Goal: Task Accomplishment & Management: Complete application form

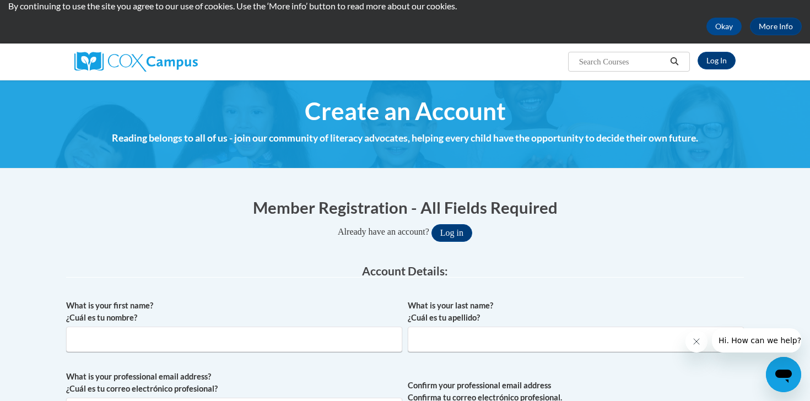
scroll to position [42, 0]
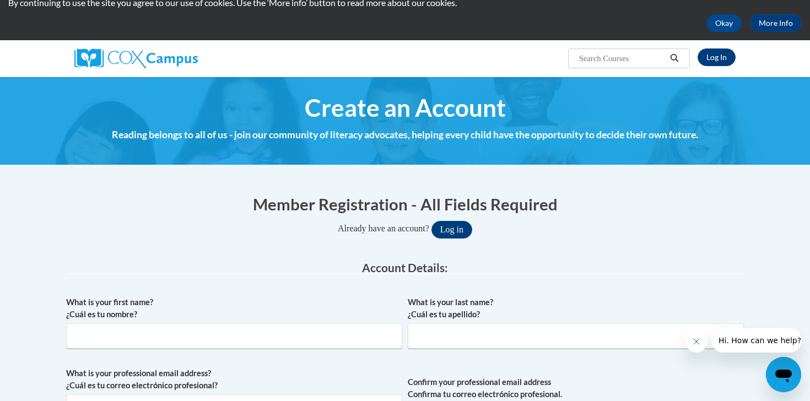
click at [413, 118] on span "Create an Account" at bounding box center [405, 107] width 201 height 29
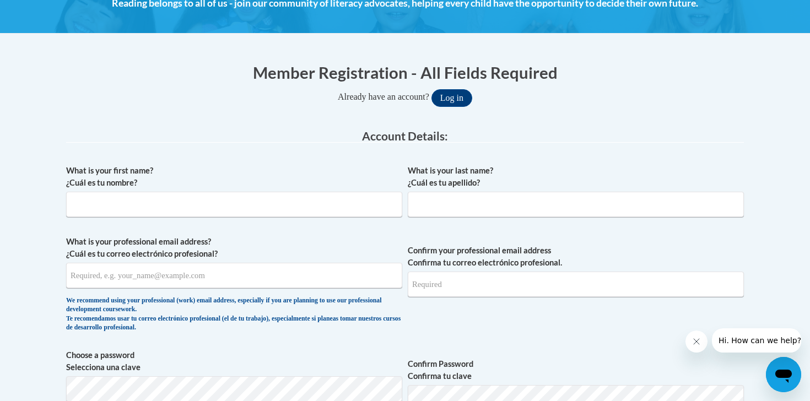
scroll to position [179, 0]
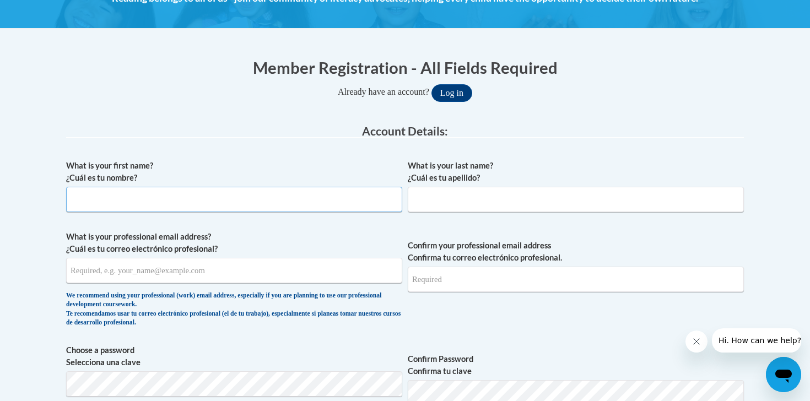
click at [273, 199] on input "What is your first name? ¿Cuál es tu nombre?" at bounding box center [234, 199] width 336 height 25
type input "[PERSON_NAME]"
click at [458, 188] on input "What is your last name? ¿Cuál es tu apellido?" at bounding box center [576, 199] width 336 height 25
type input "[PERSON_NAME]"
type input "[EMAIL_ADDRESS][DOMAIN_NAME]"
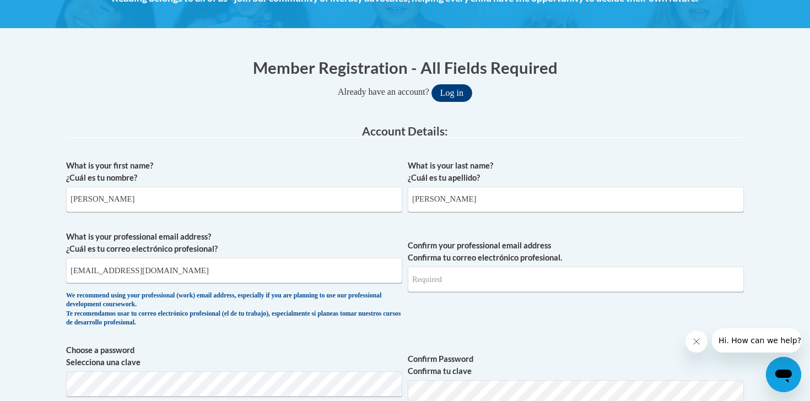
type input "[EMAIL_ADDRESS][DOMAIN_NAME]"
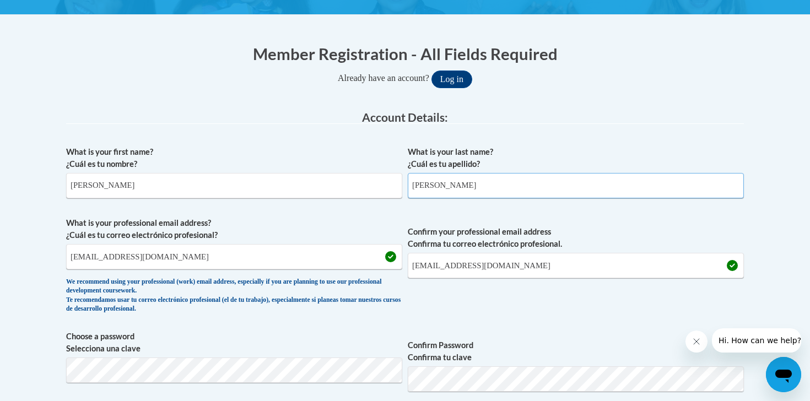
scroll to position [196, 0]
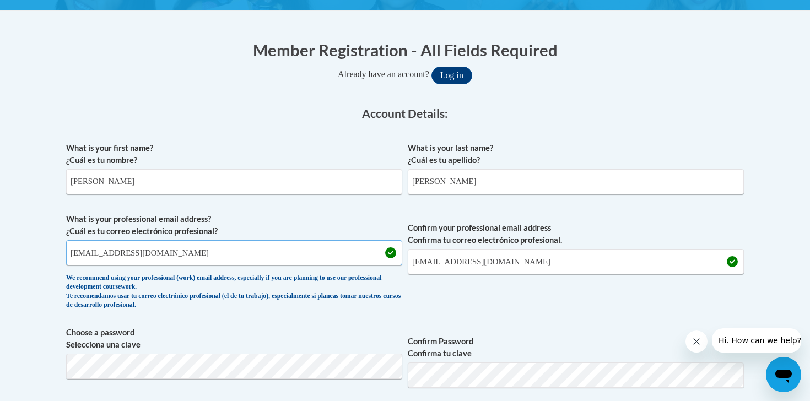
click at [227, 254] on input "[EMAIL_ADDRESS][DOMAIN_NAME]" at bounding box center [234, 252] width 336 height 25
type input "[EMAIL_ADDRESS][DOMAIN_NAME]"
click at [573, 256] on input "[EMAIL_ADDRESS][DOMAIN_NAME]" at bounding box center [576, 261] width 336 height 25
click at [570, 257] on input "[EMAIL_ADDRESS][DOMAIN_NAME]" at bounding box center [576, 261] width 336 height 25
type input "[EMAIL_ADDRESS][DOMAIN_NAME]"
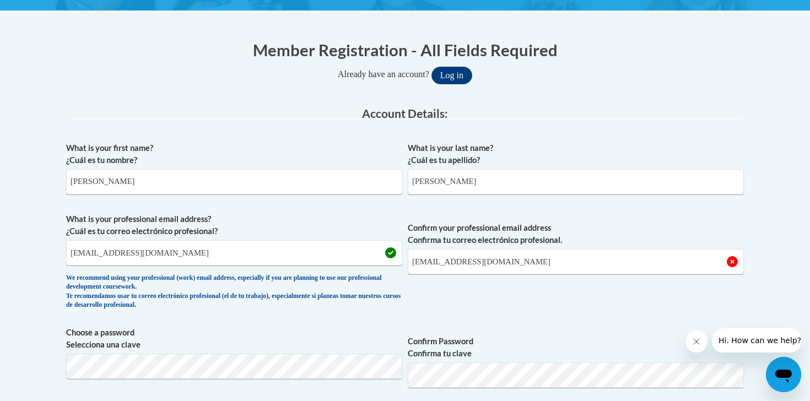
click at [527, 299] on span "Confirm your professional email address Confirma tu correo electrónico profesio…" at bounding box center [576, 264] width 336 height 102
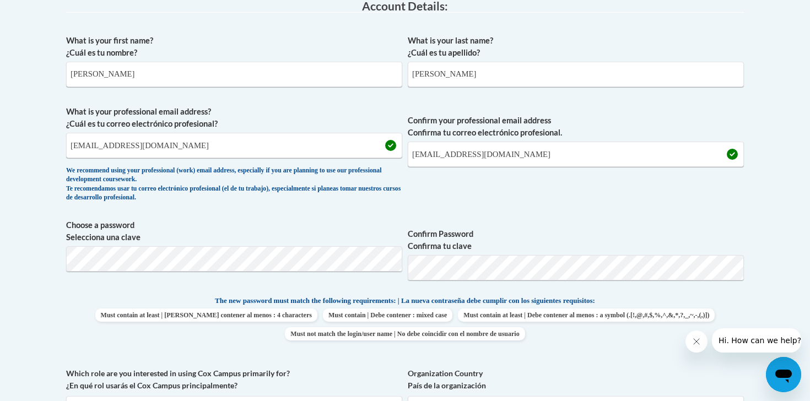
scroll to position [325, 0]
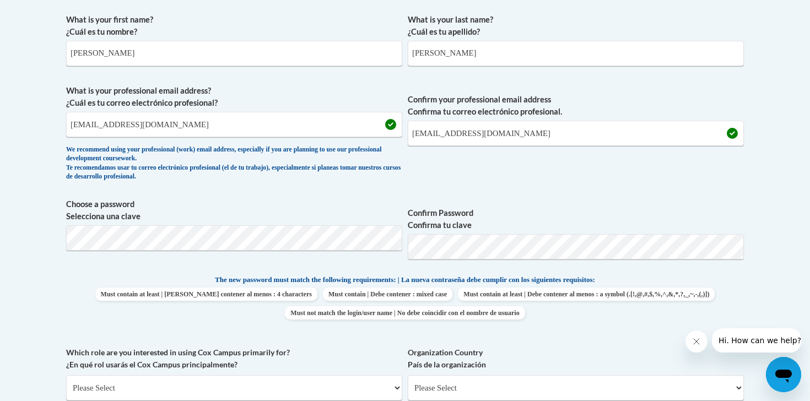
click at [524, 178] on span "Confirm your professional email address Confirma tu correo electrónico profesio…" at bounding box center [576, 136] width 336 height 102
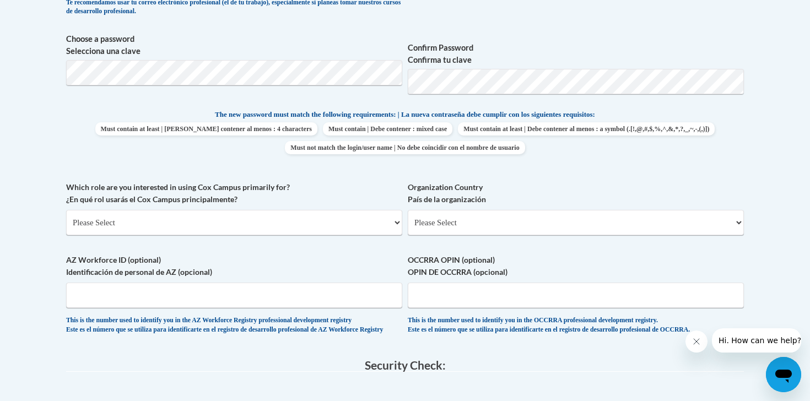
scroll to position [504, 0]
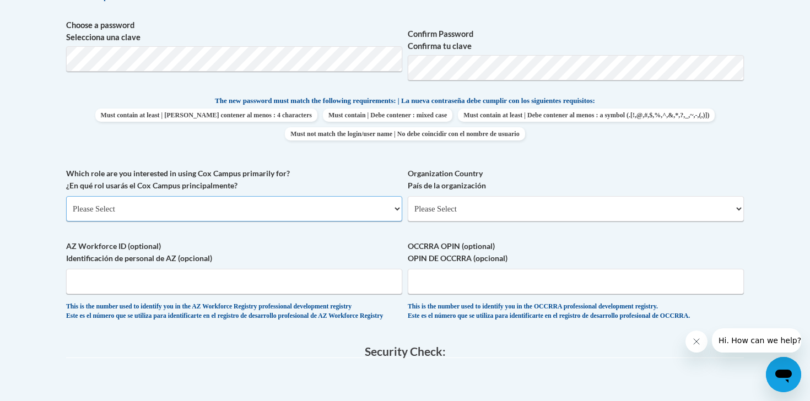
click at [219, 211] on select "Please Select College/University | Colegio/Universidad Community/Nonprofit Part…" at bounding box center [234, 208] width 336 height 25
select select "5a18ea06-2b54-4451-96f2-d152daf9eac5"
click at [66, 196] on select "Please Select College/University | Colegio/Universidad Community/Nonprofit Part…" at bounding box center [234, 208] width 336 height 25
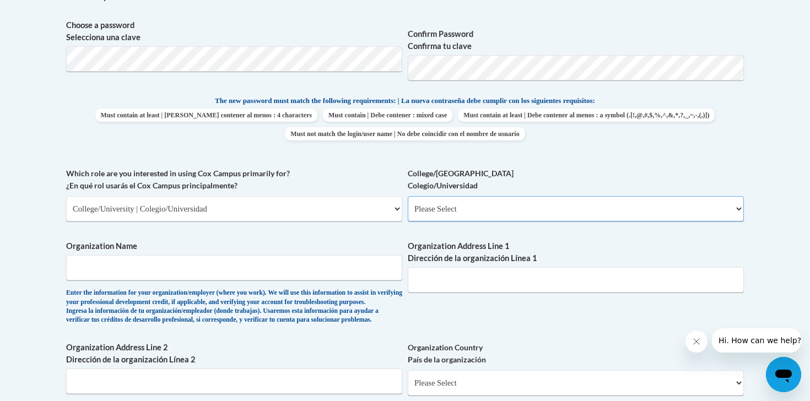
click at [448, 213] on select "Please Select College/University Staff | Empleado universitario College/Univers…" at bounding box center [576, 208] width 336 height 25
select select "99b32b07-cffc-426c-8bf6-0cd77760d84b"
click at [408, 196] on select "Please Select College/University Staff | Empleado universitario College/Univers…" at bounding box center [576, 208] width 336 height 25
click at [244, 274] on input "Organization Name" at bounding box center [234, 267] width 336 height 25
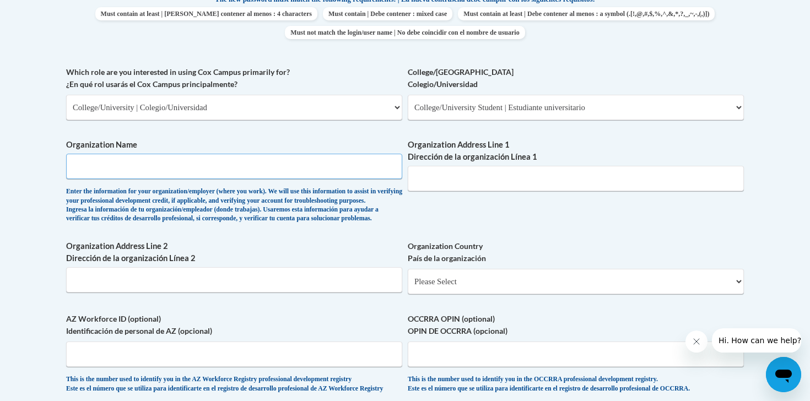
scroll to position [603, 0]
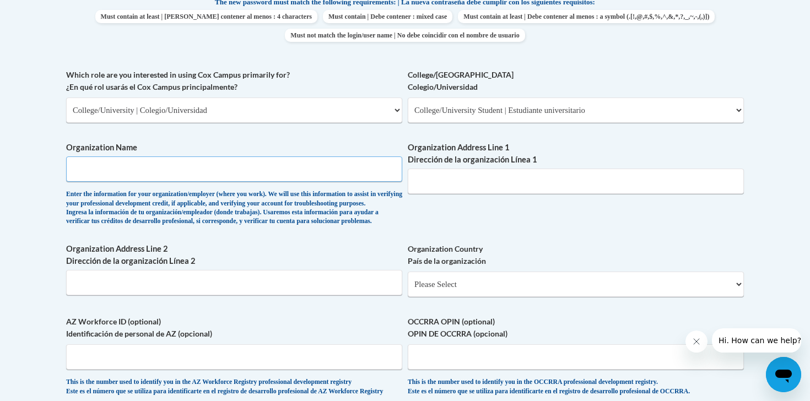
type input "d"
click at [284, 232] on div "Organization Name Duplin Schools Enter the information for your organization/em…" at bounding box center [234, 187] width 336 height 90
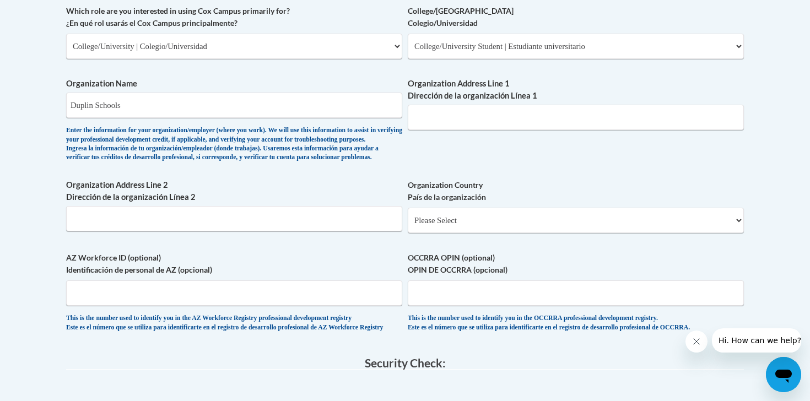
scroll to position [666, 0]
click at [95, 108] on input "Duplin Schools" at bounding box center [234, 105] width 336 height 25
type input "[GEOGRAPHIC_DATA]"
click at [221, 204] on label "Organization Address Line 2 Dirección de la organización Línea 2" at bounding box center [234, 192] width 336 height 24
click at [221, 207] on input "Organization Address Line 2 Dirección de la organización Línea 2" at bounding box center [234, 219] width 336 height 25
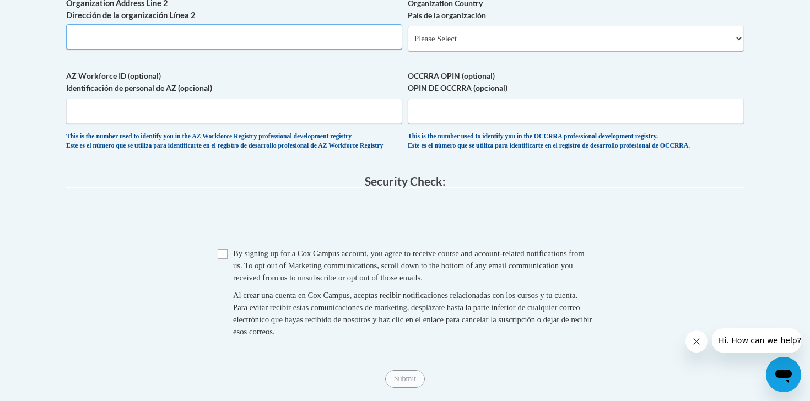
scroll to position [850, 0]
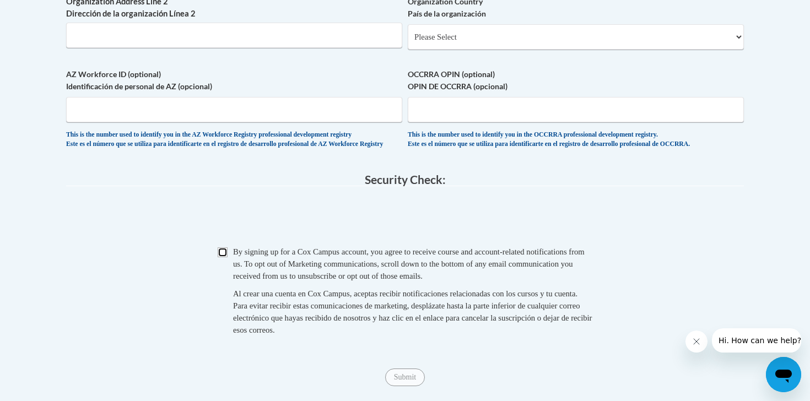
click at [222, 257] on input "Checkbox" at bounding box center [223, 253] width 10 height 10
checkbox input "true"
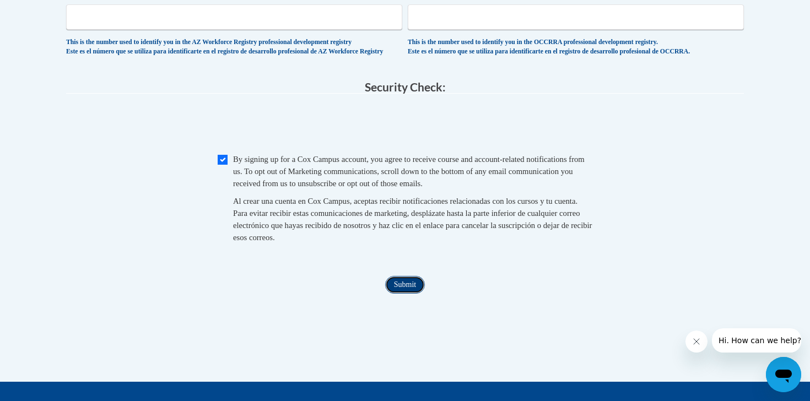
click at [390, 294] on input "Submit" at bounding box center [405, 285] width 40 height 18
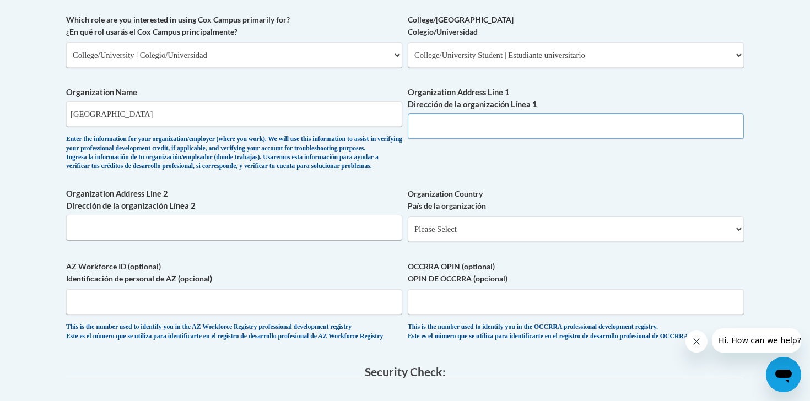
scroll to position [657, 0]
drag, startPoint x: 154, startPoint y: 112, endPoint x: 13, endPoint y: 90, distance: 142.9
click at [13, 90] on body "This site uses cookies to help improve your learning experience. By continuing …" at bounding box center [405, 103] width 810 height 1520
type input "W"
type input "[GEOGRAPHIC_DATA]/ [PERSON_NAME][GEOGRAPHIC_DATA]"
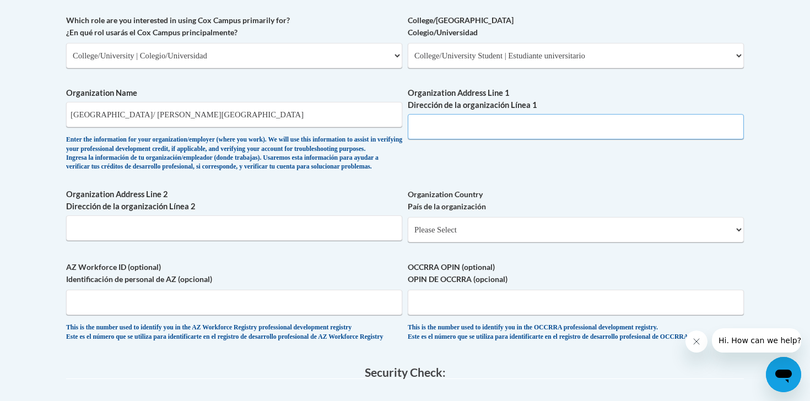
click at [425, 133] on input "Organization Address Line 1 Dirección de la organización Línea 1" at bounding box center [576, 126] width 336 height 25
type input "4266 NC-11"
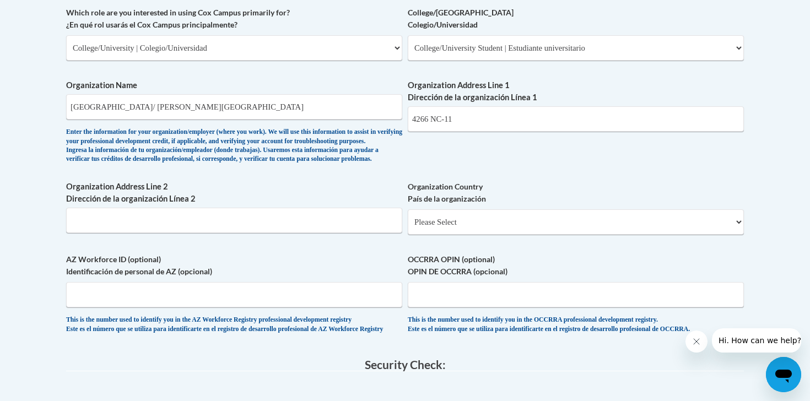
scroll to position [665, 0]
click at [116, 232] on input "Organization Address Line 2 Dirección de la organización Línea 2" at bounding box center [234, 219] width 336 height 25
type input "W"
click at [490, 116] on input "4266 NC-11" at bounding box center [576, 118] width 336 height 25
type input "[STREET_ADDRESS][PERSON_NAME]"
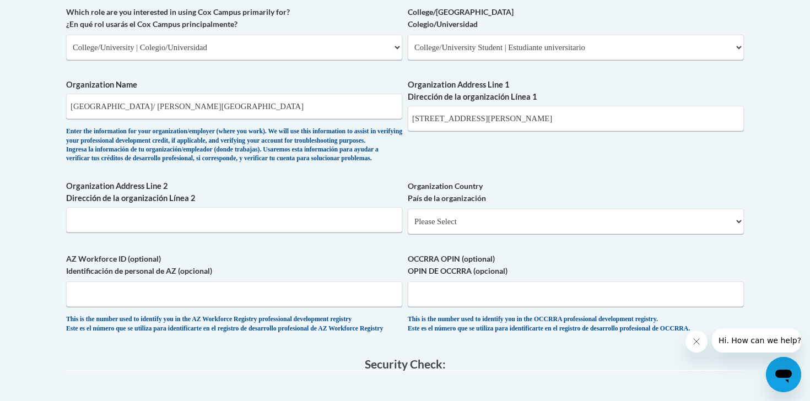
click at [438, 187] on div "What is your first name? ¿Cuál es tu nombre? [PERSON_NAME] What is your last na…" at bounding box center [405, 6] width 678 height 677
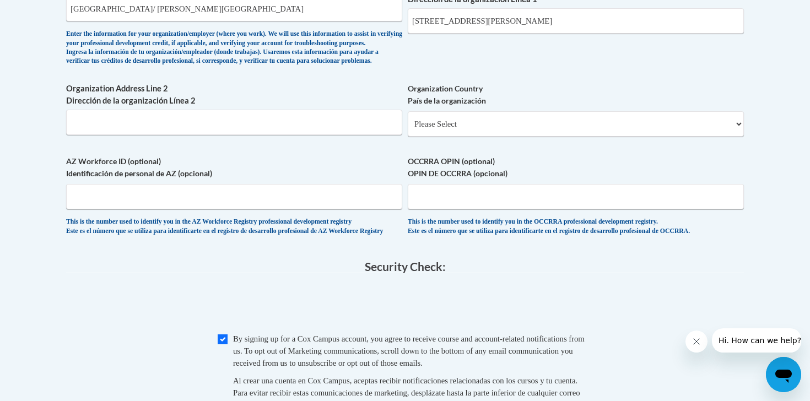
scroll to position [764, 0]
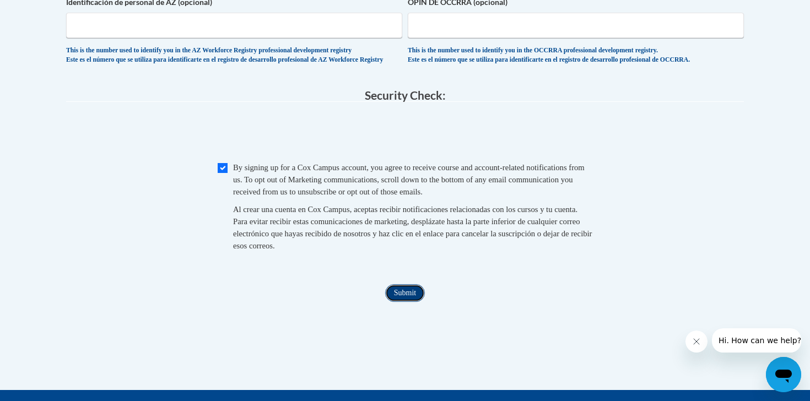
click at [411, 302] on input "Submit" at bounding box center [405, 293] width 40 height 18
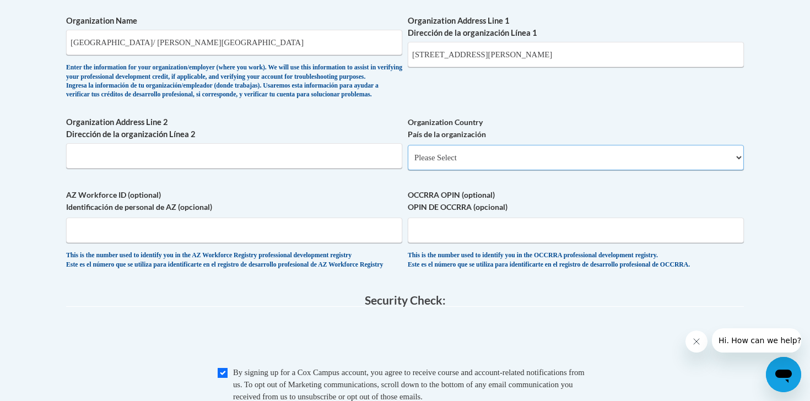
scroll to position [731, 0]
click at [525, 178] on div "Organization Country País de la organización Please Select [GEOGRAPHIC_DATA] | …" at bounding box center [576, 146] width 336 height 62
click at [522, 169] on select "Please Select [GEOGRAPHIC_DATA] | [GEOGRAPHIC_DATA] Outside of [GEOGRAPHIC_DATA…" at bounding box center [576, 156] width 336 height 25
select select "ad49bcad-a171-4b2e-b99c-48b446064914"
click at [408, 162] on select "Please Select [GEOGRAPHIC_DATA] | [GEOGRAPHIC_DATA] Outside of [GEOGRAPHIC_DATA…" at bounding box center [576, 156] width 336 height 25
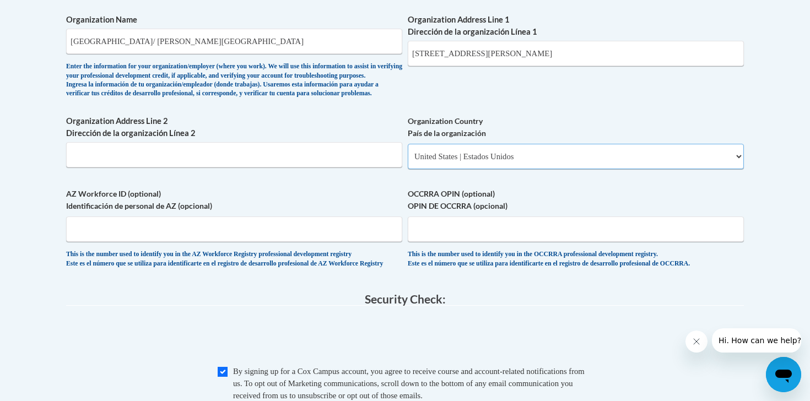
select select
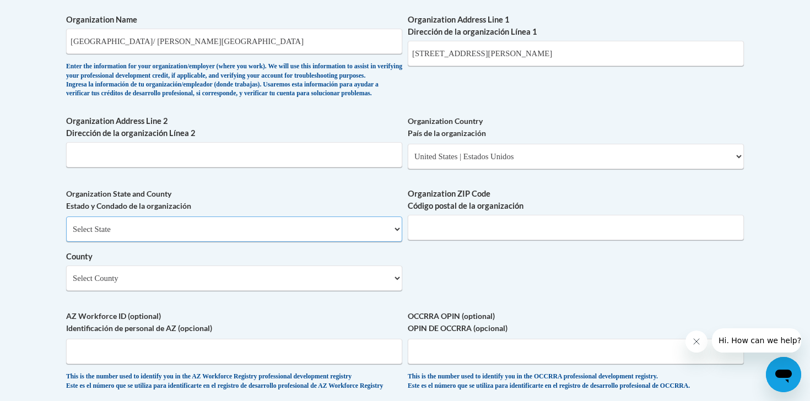
click at [274, 242] on select "Select State [US_STATE] [US_STATE] [US_STATE] [US_STATE] [US_STATE] [US_STATE] …" at bounding box center [234, 229] width 336 height 25
select select "[US_STATE]"
click at [66, 234] on select "Select State [US_STATE] [US_STATE] [US_STATE] [US_STATE] [US_STATE] [US_STATE] …" at bounding box center [234, 229] width 336 height 25
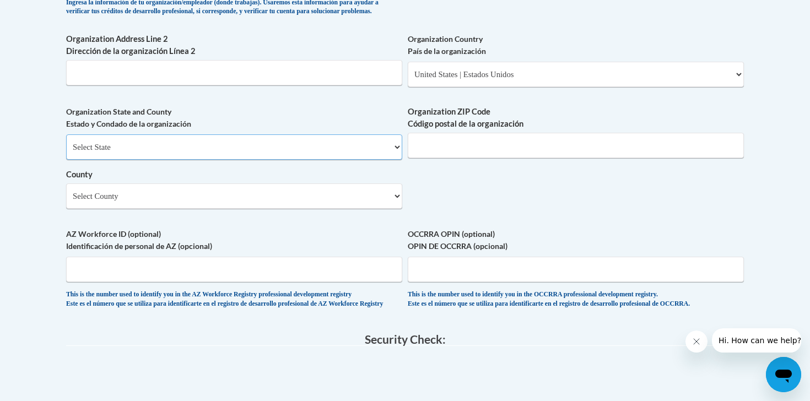
scroll to position [815, 0]
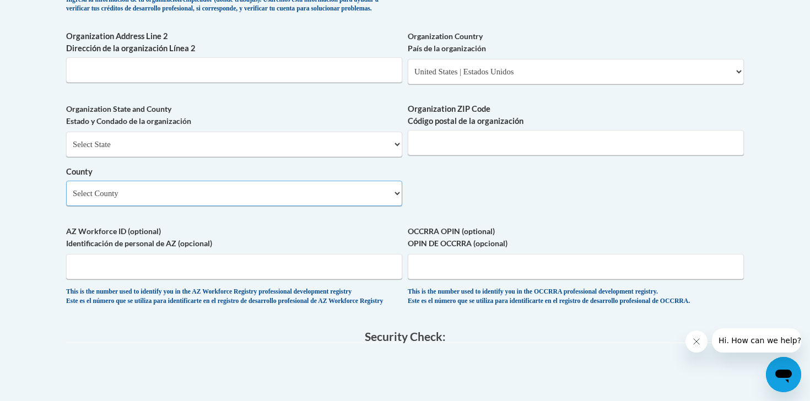
click at [184, 206] on select "Select County Alamance [PERSON_NAME] [PERSON_NAME] [PERSON_NAME] [PERSON_NAME] …" at bounding box center [234, 193] width 336 height 25
select select "Duplin"
click at [66, 198] on select "Select County Alamance [PERSON_NAME] [PERSON_NAME] [PERSON_NAME] [PERSON_NAME] …" at bounding box center [234, 193] width 336 height 25
click at [463, 155] on input "Organization ZIP Code Código postal de la organización" at bounding box center [576, 142] width 336 height 25
type input "28466"
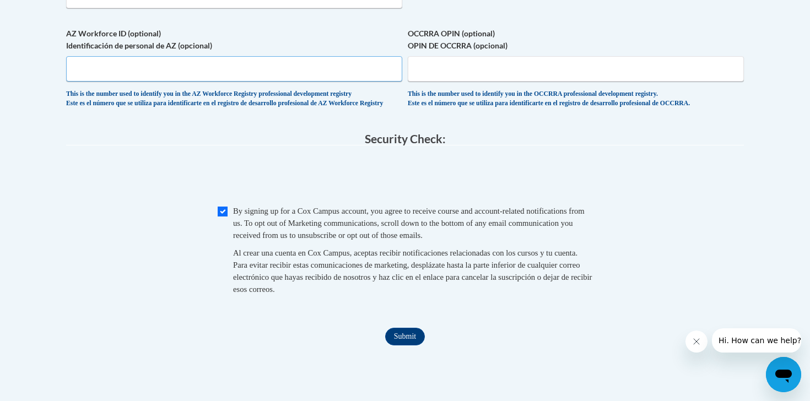
scroll to position [1016, 0]
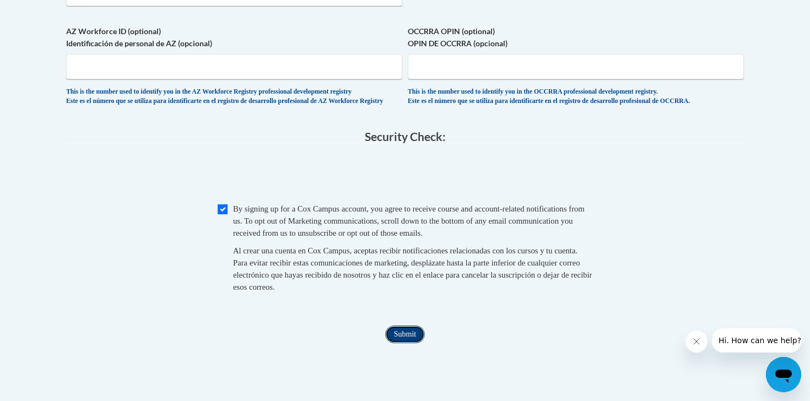
click at [398, 343] on input "Submit" at bounding box center [405, 335] width 40 height 18
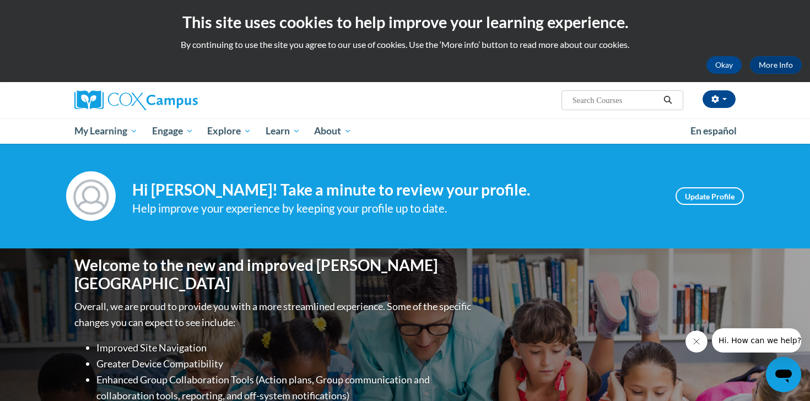
click at [594, 100] on input "Search..." at bounding box center [616, 100] width 88 height 13
type input "early literacy"
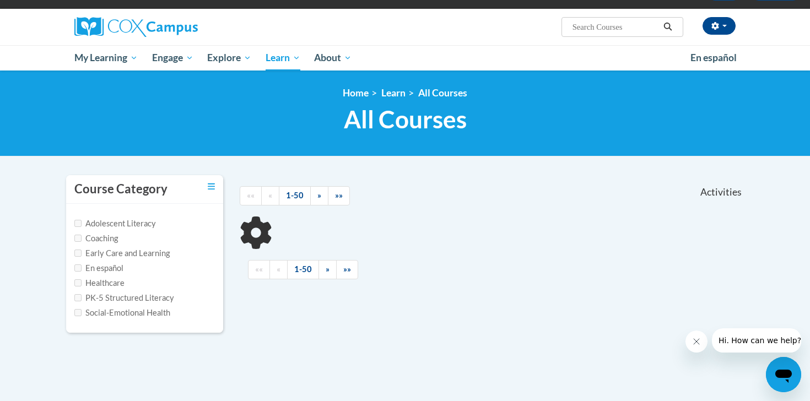
scroll to position [76, 0]
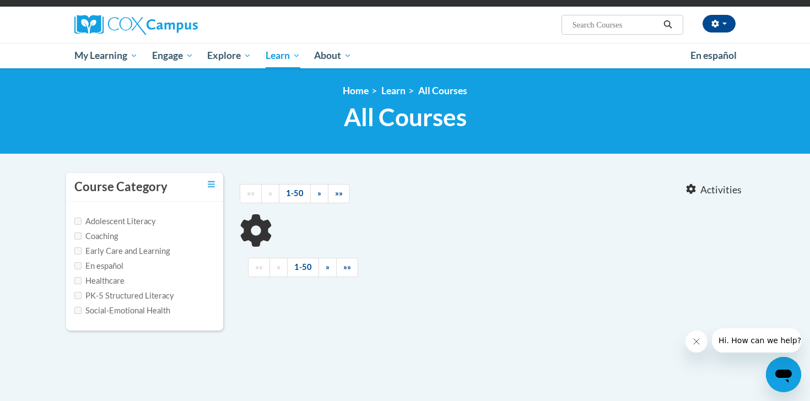
type input "early literacy"
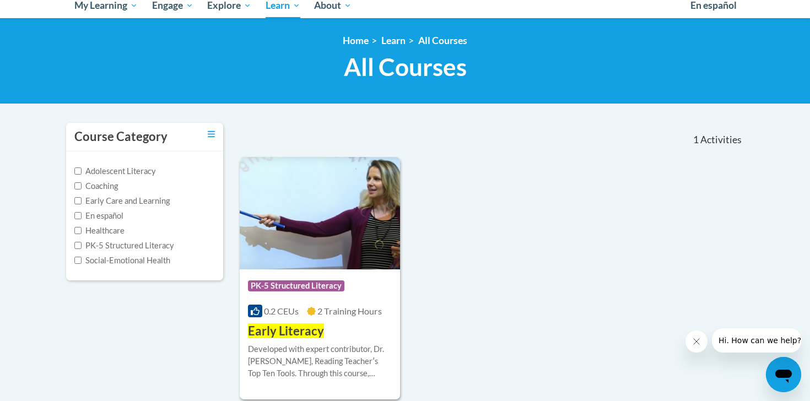
scroll to position [136, 0]
